Goal: Task Accomplishment & Management: Use online tool/utility

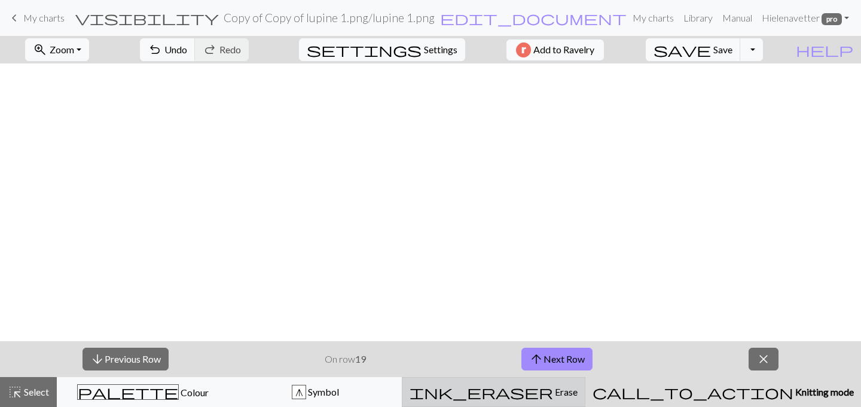
scroll to position [306, 0]
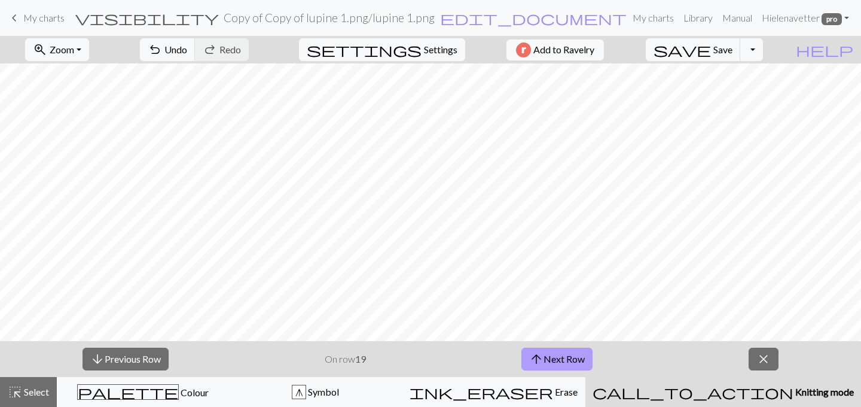
click at [558, 362] on button "arrow_upward Next Row" at bounding box center [557, 359] width 71 height 23
click at [50, 13] on span "My charts" at bounding box center [43, 17] width 41 height 11
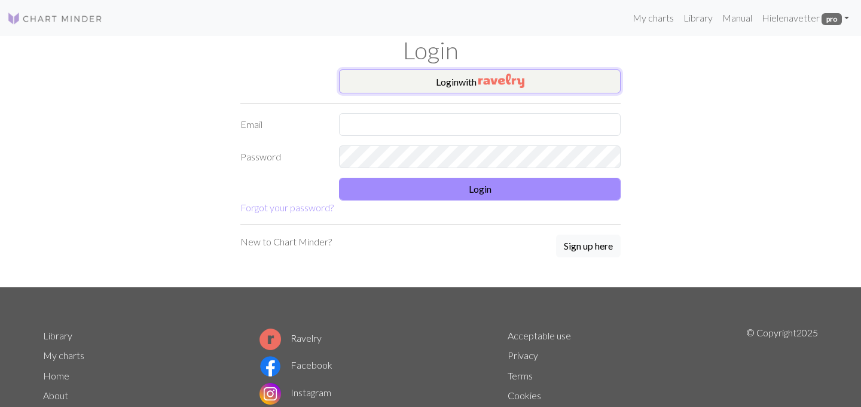
click at [431, 86] on button "Login with" at bounding box center [480, 81] width 282 height 24
click at [419, 87] on button "Login with" at bounding box center [480, 81] width 282 height 24
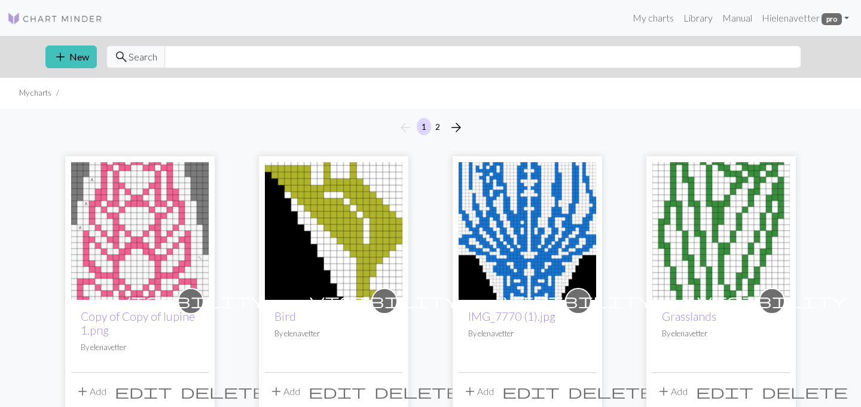
click at [140, 245] on img at bounding box center [140, 231] width 138 height 138
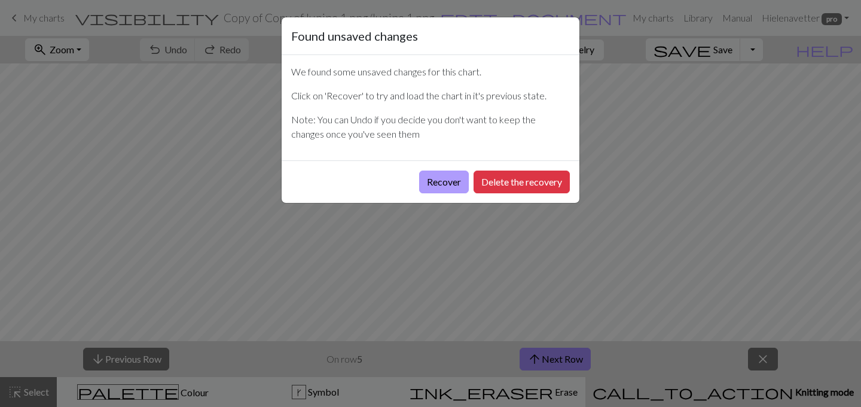
click at [452, 182] on button "Recover" at bounding box center [444, 181] width 50 height 23
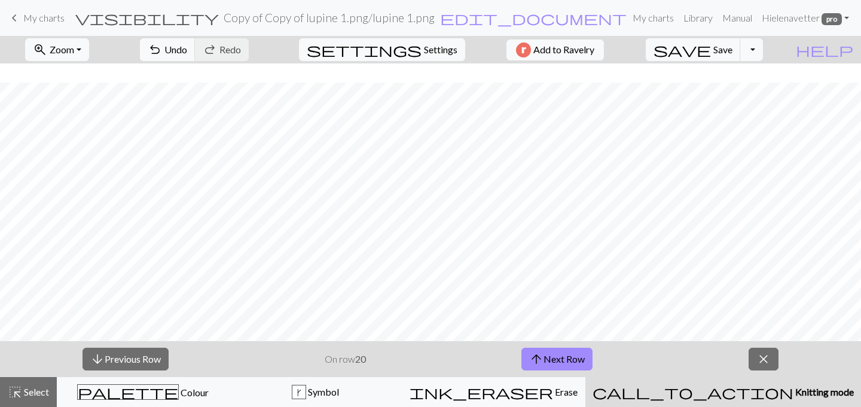
scroll to position [185, 0]
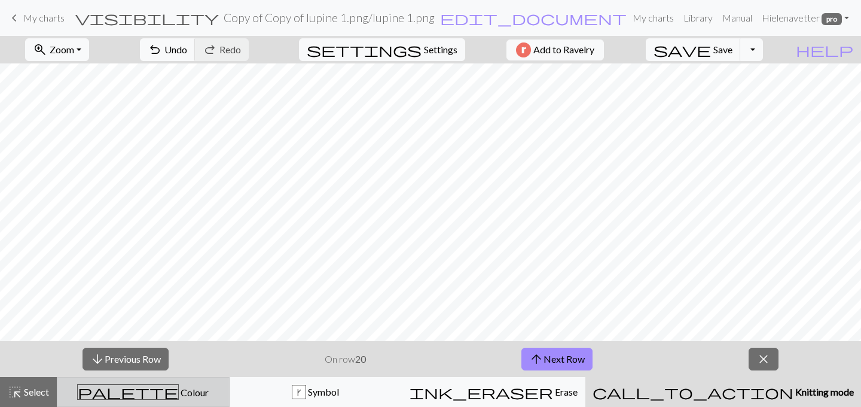
click at [222, 389] on div "palette Colour Colour" at bounding box center [143, 392] width 157 height 16
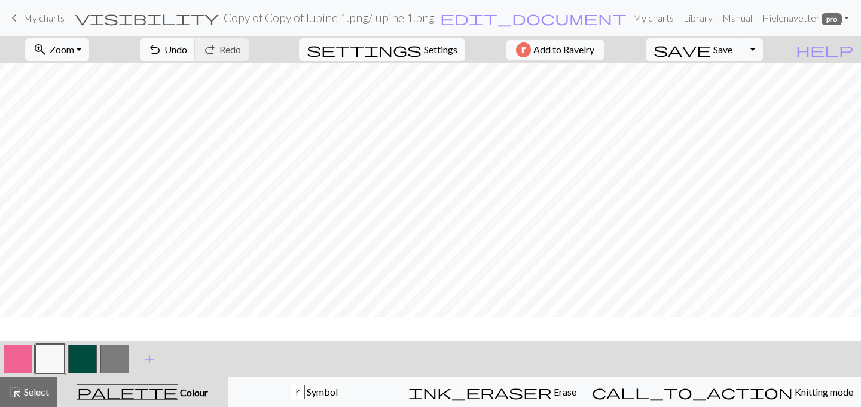
scroll to position [0, 0]
click at [187, 49] on span "Undo" at bounding box center [176, 49] width 23 height 11
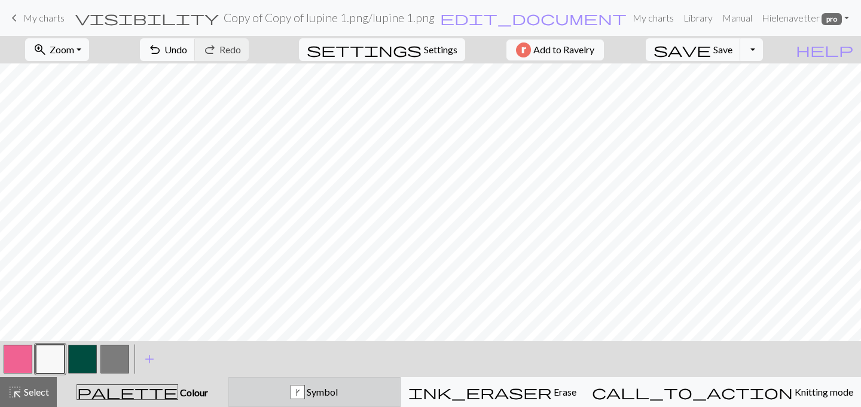
click at [332, 394] on div "k Symbol" at bounding box center [314, 392] width 157 height 14
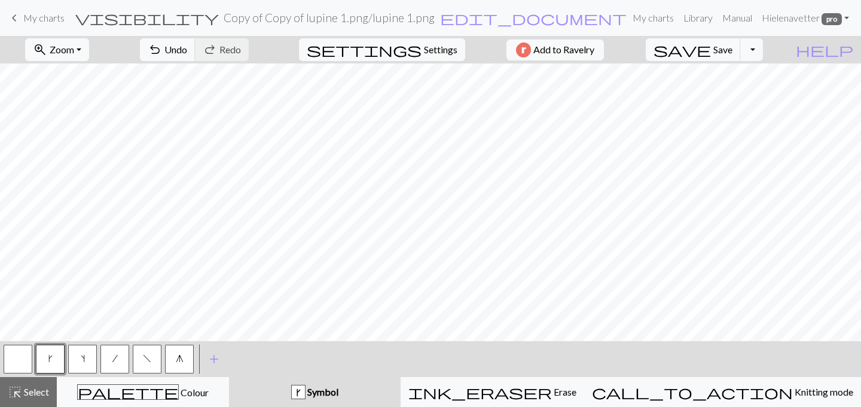
click at [183, 360] on span "g" at bounding box center [180, 359] width 8 height 10
click at [16, 359] on button "button" at bounding box center [18, 359] width 29 height 29
click at [176, 361] on span "g" at bounding box center [180, 359] width 8 height 10
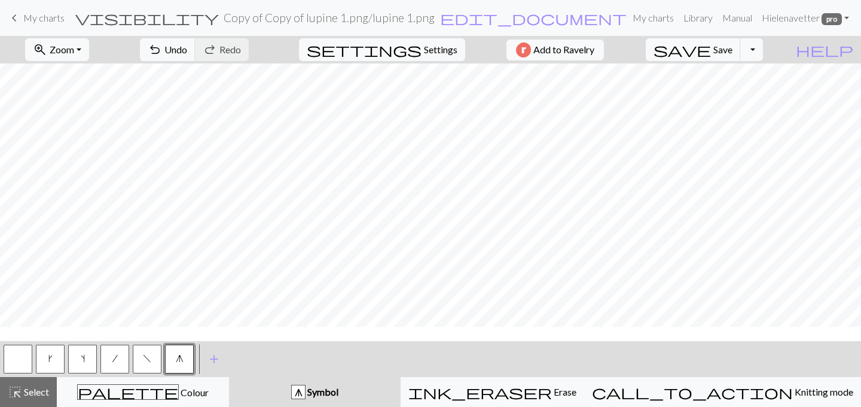
scroll to position [0, 0]
click at [733, 51] on span "Save" at bounding box center [723, 49] width 19 height 11
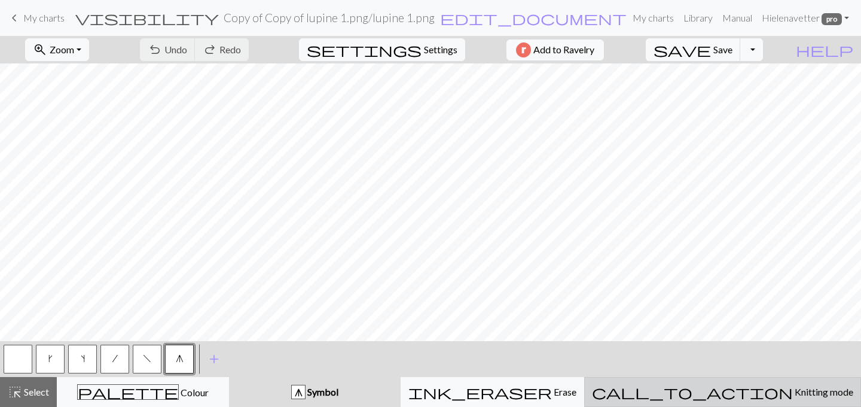
click at [724, 392] on span "call_to_action" at bounding box center [692, 391] width 201 height 17
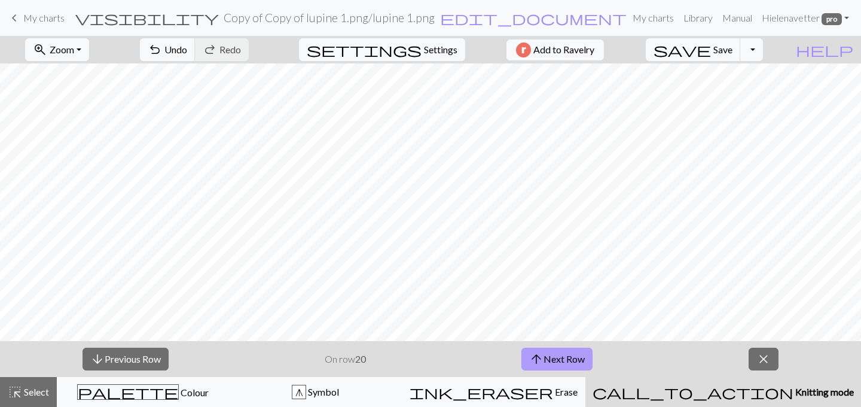
click at [593, 366] on button "arrow_upward Next Row" at bounding box center [557, 359] width 71 height 23
click at [561, 353] on button "arrow_upward Next Row" at bounding box center [557, 359] width 71 height 23
